Goal: Information Seeking & Learning: Find specific fact

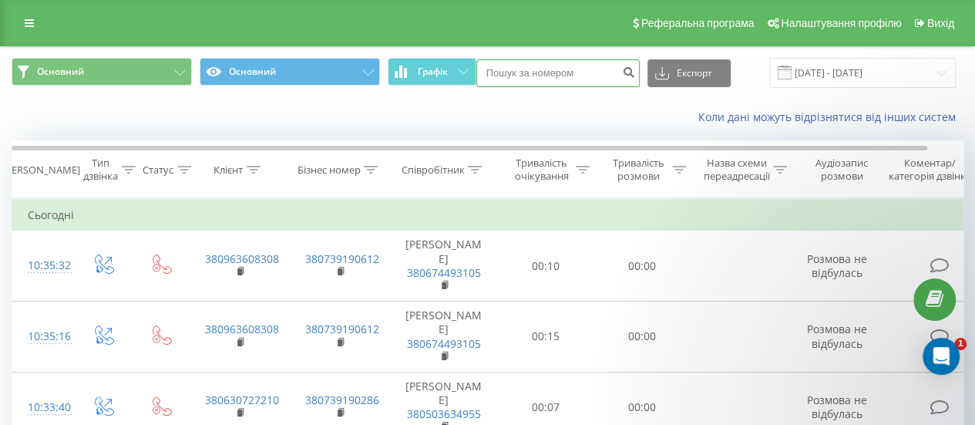
click at [523, 79] on input at bounding box center [557, 73] width 163 height 28
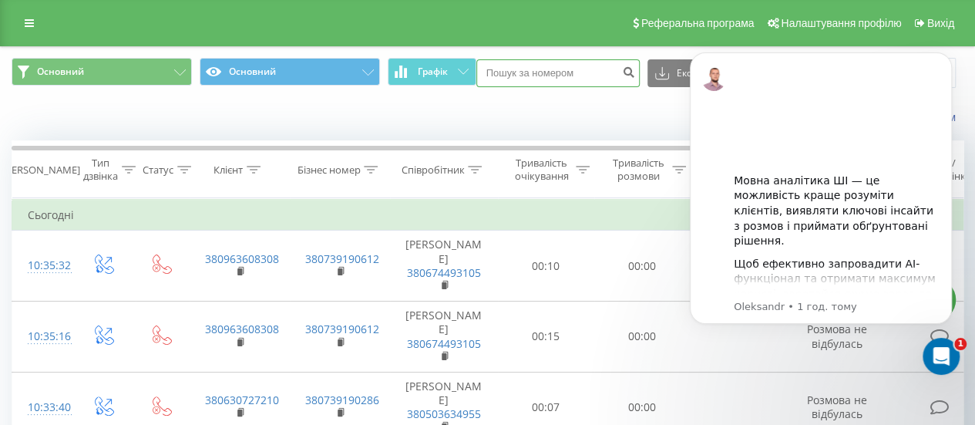
paste input "380995238050"
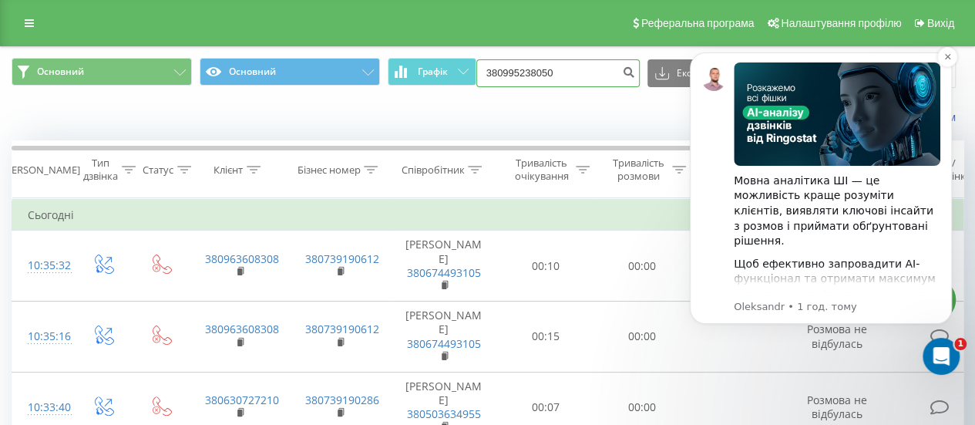
type input "380995238050"
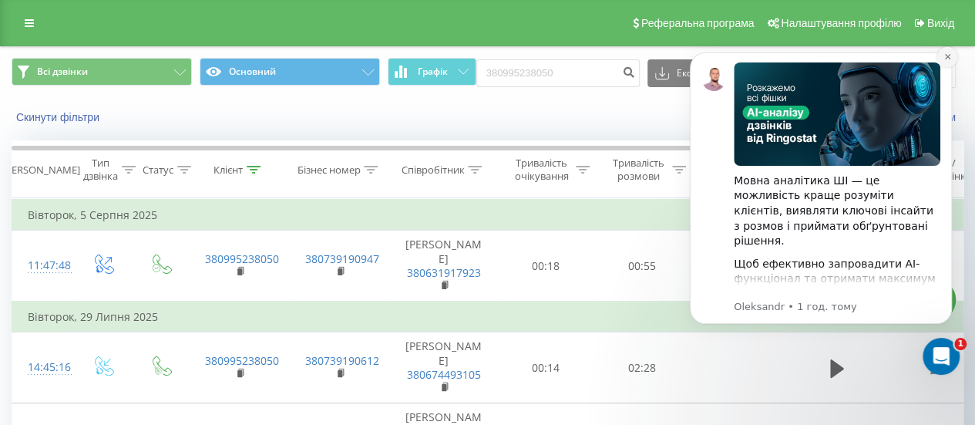
click at [949, 49] on button "Dismiss notification" at bounding box center [947, 57] width 20 height 20
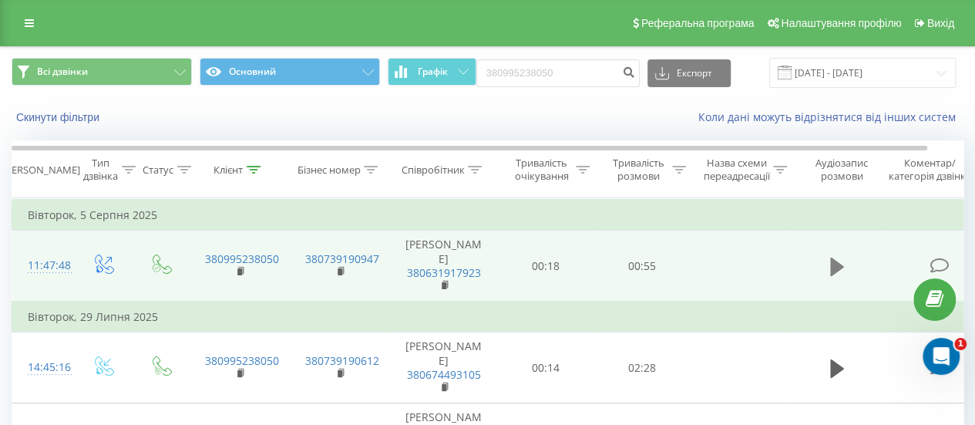
click at [842, 262] on icon at bounding box center [837, 267] width 14 height 22
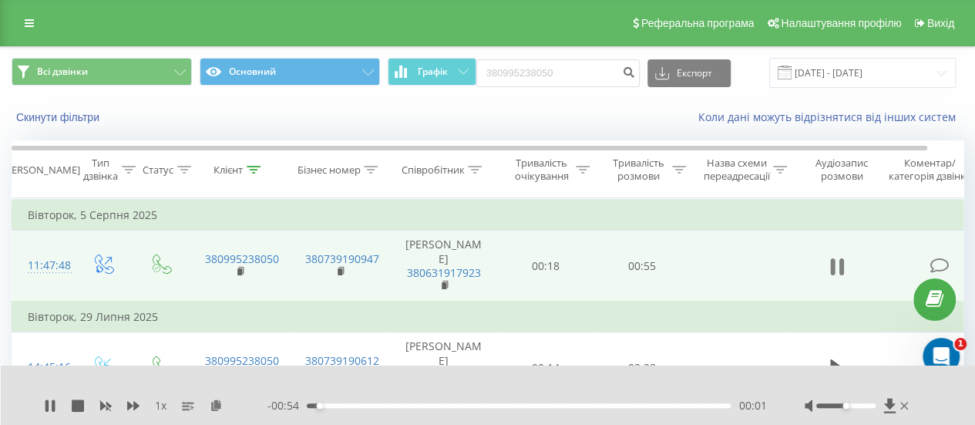
click at [832, 265] on icon at bounding box center [832, 266] width 5 height 17
click at [217, 401] on icon at bounding box center [216, 404] width 13 height 11
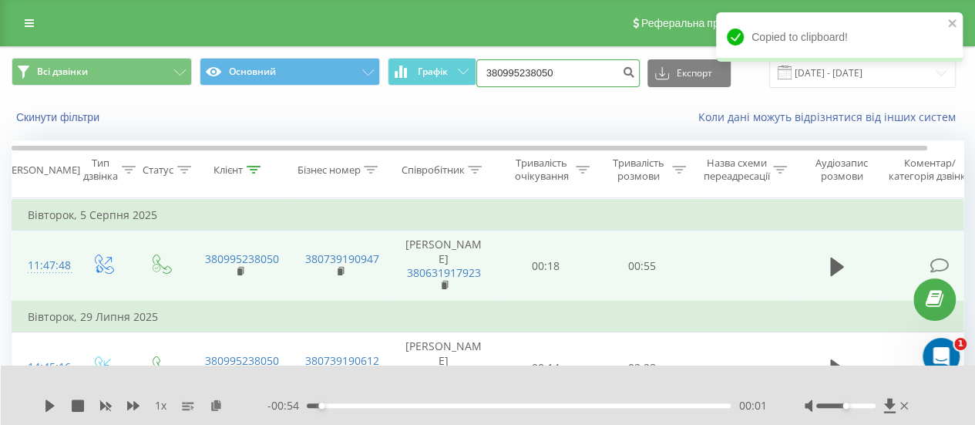
click at [529, 76] on input "380995238050" at bounding box center [557, 73] width 163 height 28
paste input "63953251"
type input "380639532510"
click at [633, 75] on icon "submit" at bounding box center [629, 69] width 13 height 9
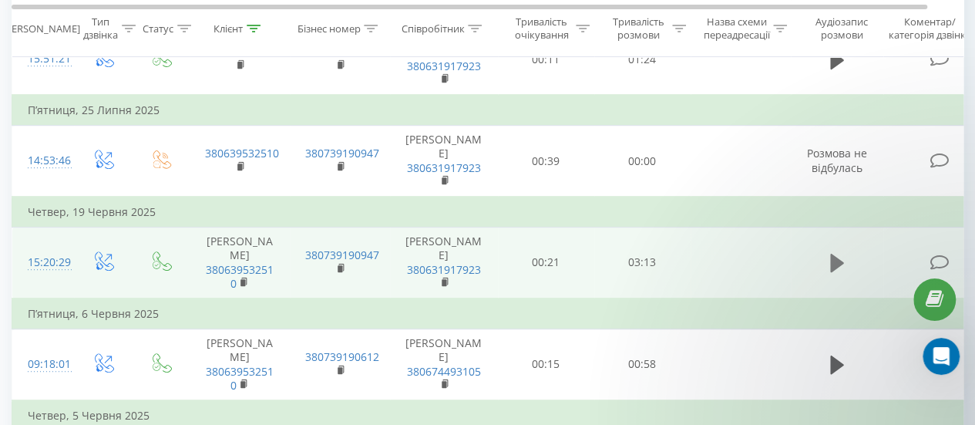
click at [834, 262] on icon at bounding box center [837, 263] width 14 height 18
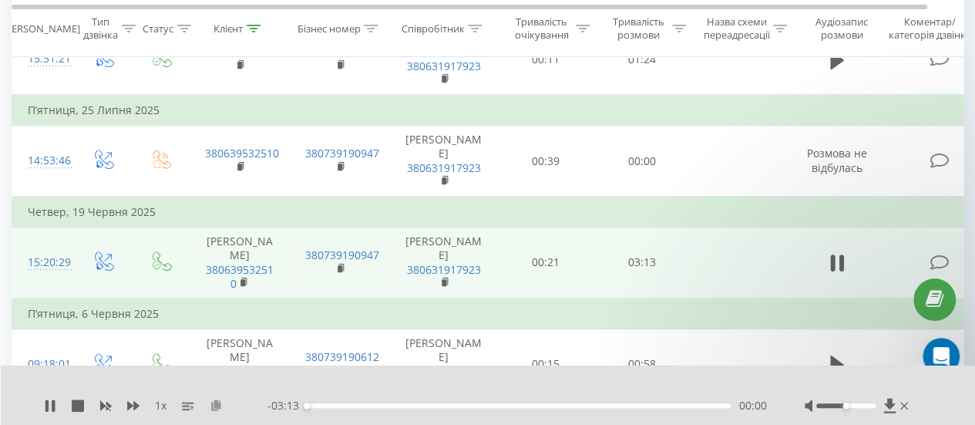
click at [217, 406] on icon at bounding box center [216, 404] width 13 height 11
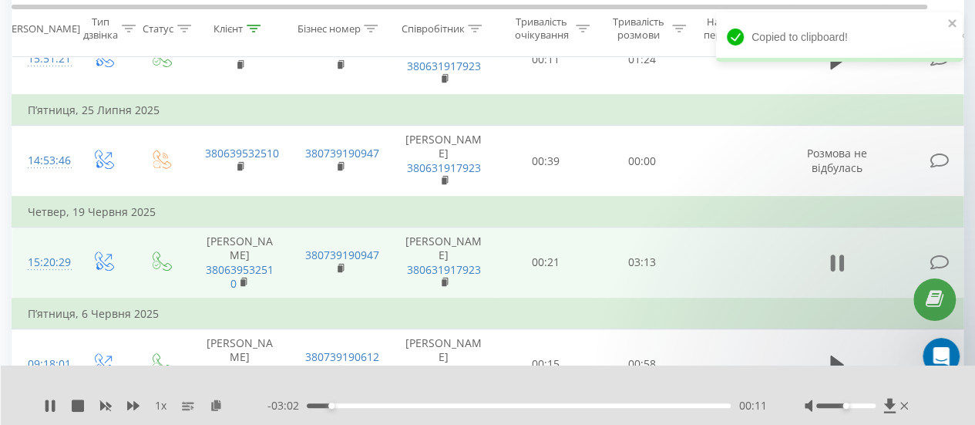
click at [845, 264] on button at bounding box center [836, 262] width 23 height 23
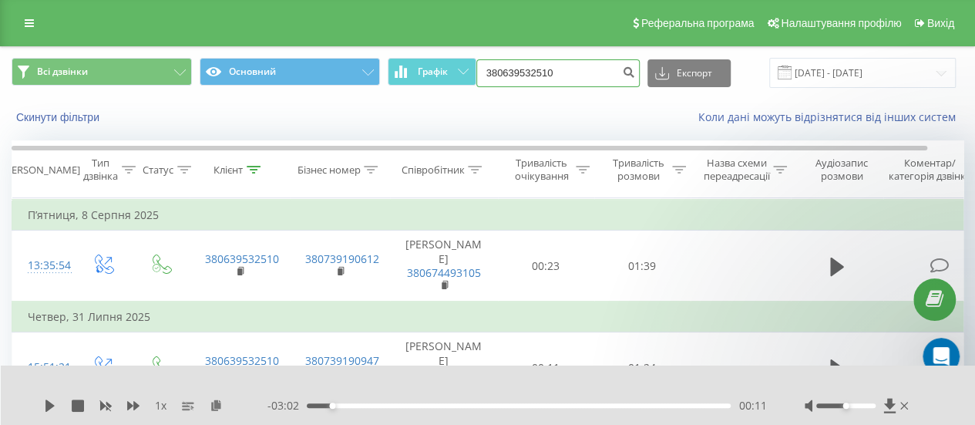
click at [581, 76] on input "380639532510" at bounding box center [557, 73] width 163 height 28
paste input "506546827"
type input "380506546827"
click at [627, 69] on icon "submit" at bounding box center [629, 69] width 13 height 9
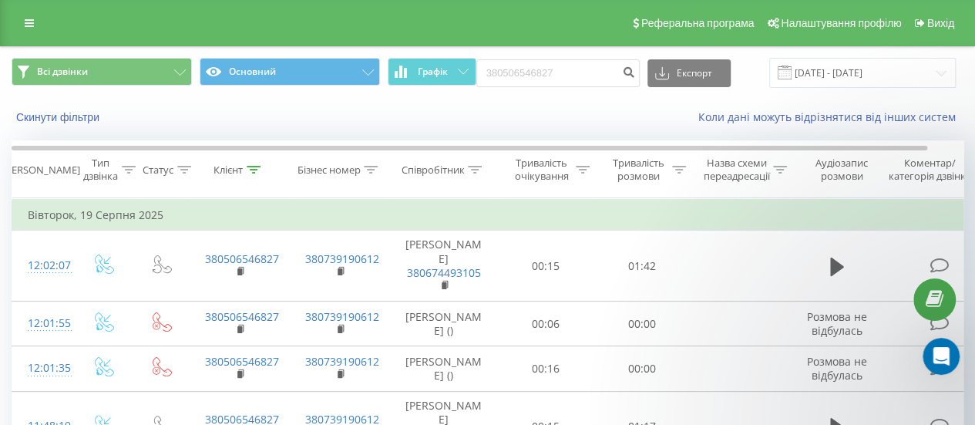
click at [475, 167] on icon at bounding box center [475, 170] width 14 height 8
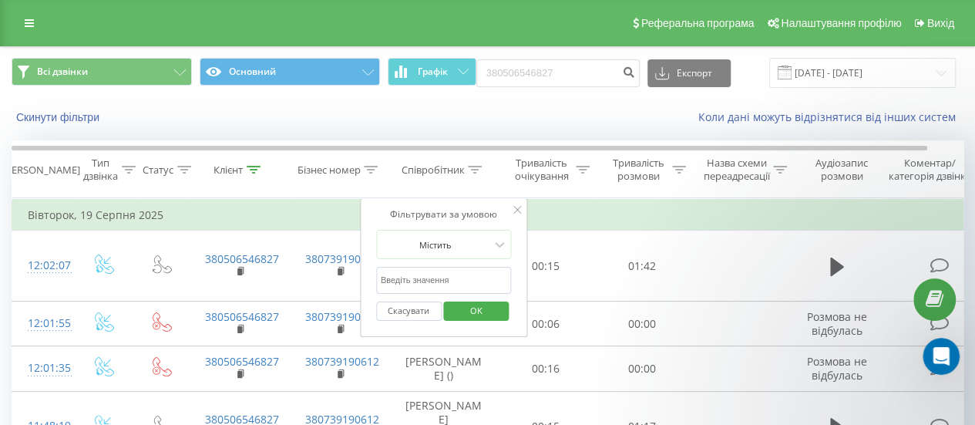
click at [450, 275] on input "text" at bounding box center [444, 280] width 136 height 27
type input "голо"
click at [483, 301] on span "OK" at bounding box center [476, 310] width 43 height 24
